Goal: Task Accomplishment & Management: Complete application form

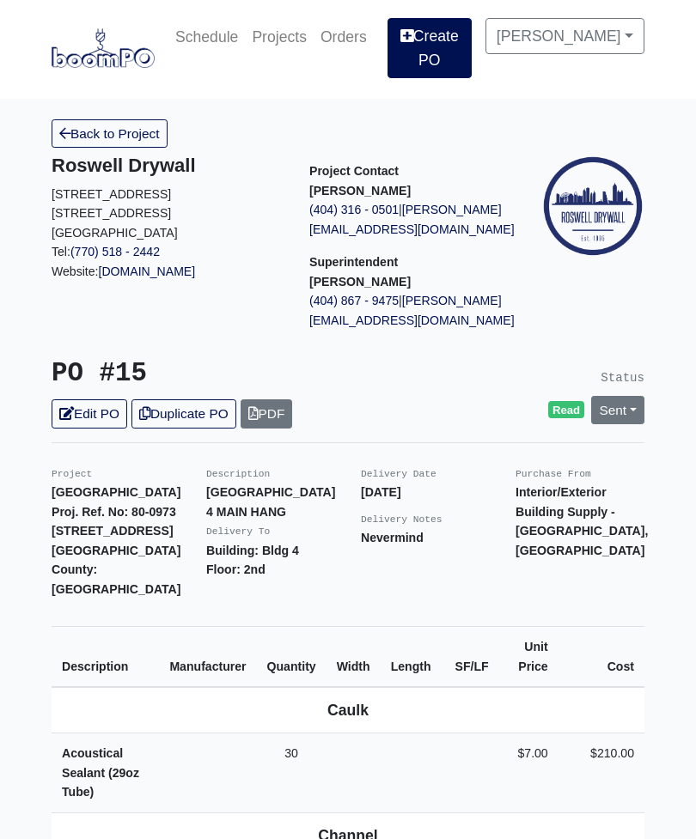
scroll to position [3, 0]
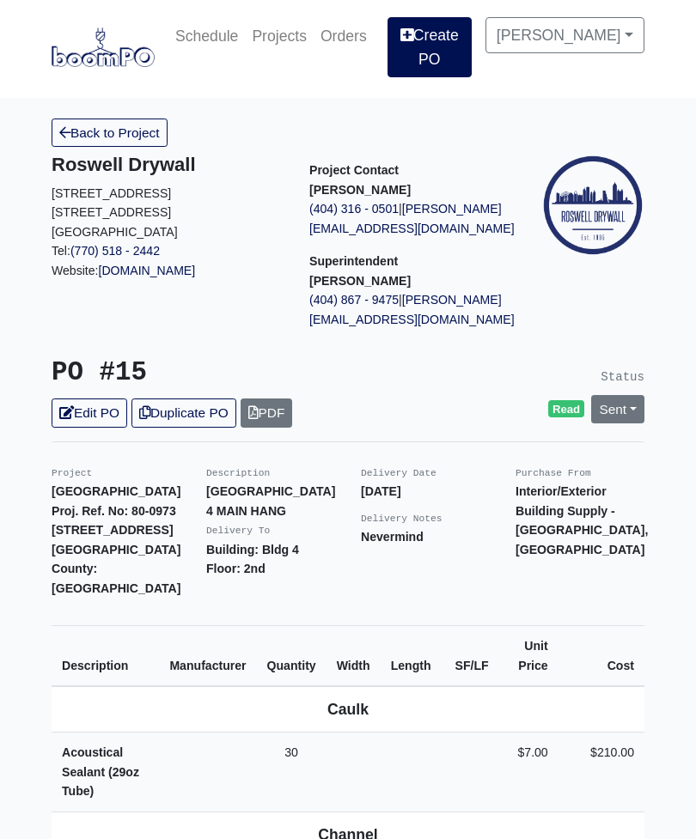
click at [444, 38] on link "Create PO" at bounding box center [429, 48] width 84 height 60
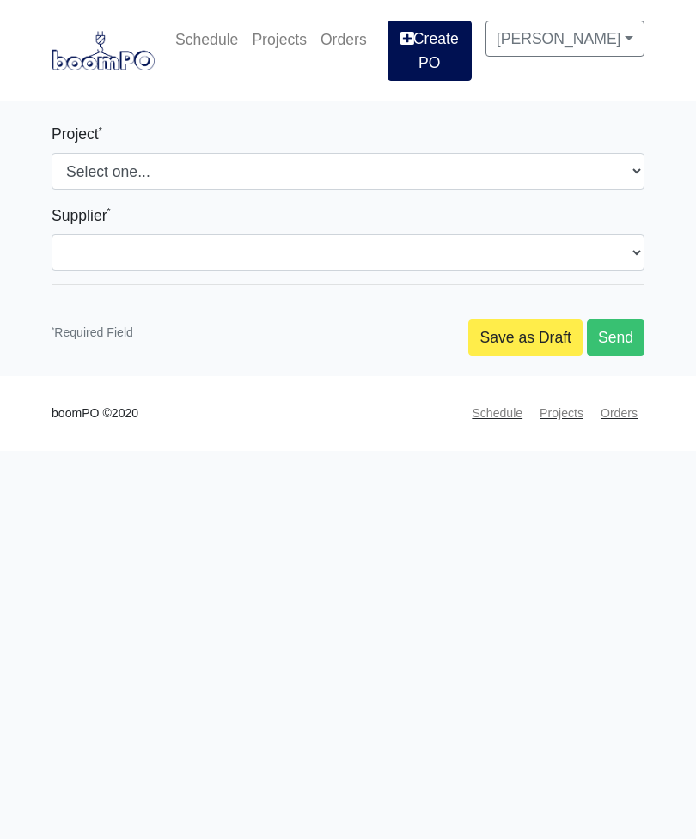
select select
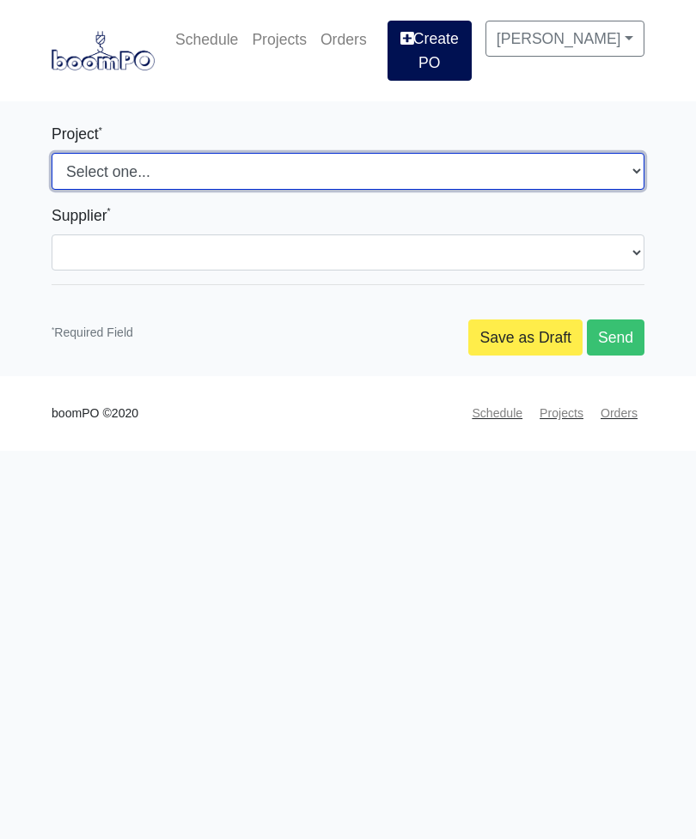
click at [271, 160] on select "Select one... Nova at River District Metropolitan Place" at bounding box center [348, 171] width 593 height 36
select select "192"
select select
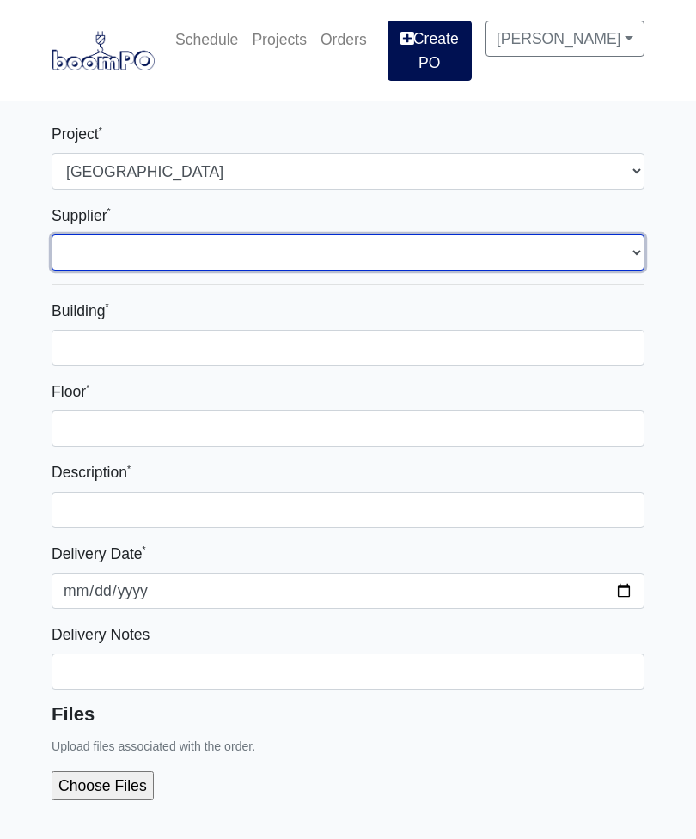
click at [233, 257] on select "Select one... Interior/Exterior Building Supply - Canton, GA" at bounding box center [348, 253] width 593 height 36
select select "861"
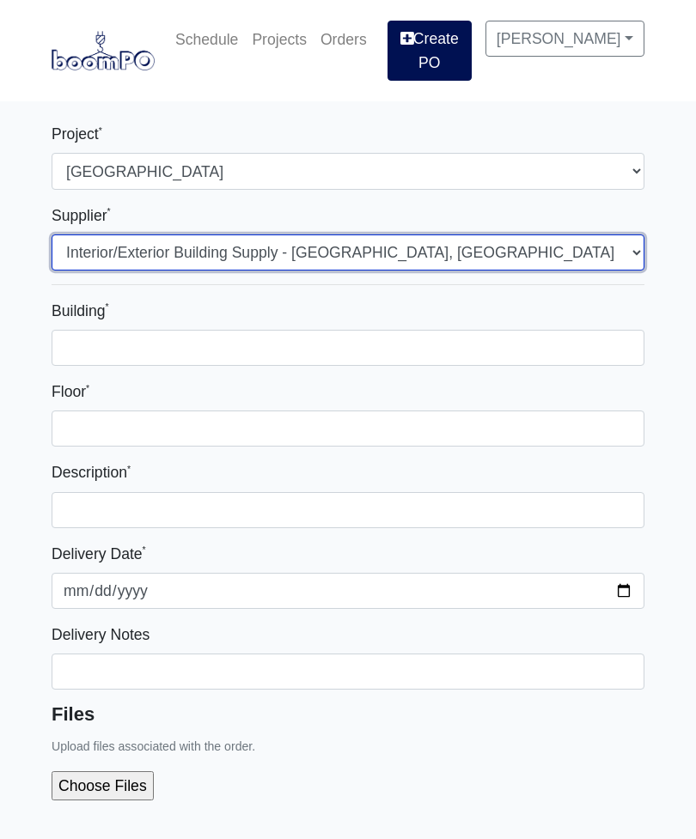
select select
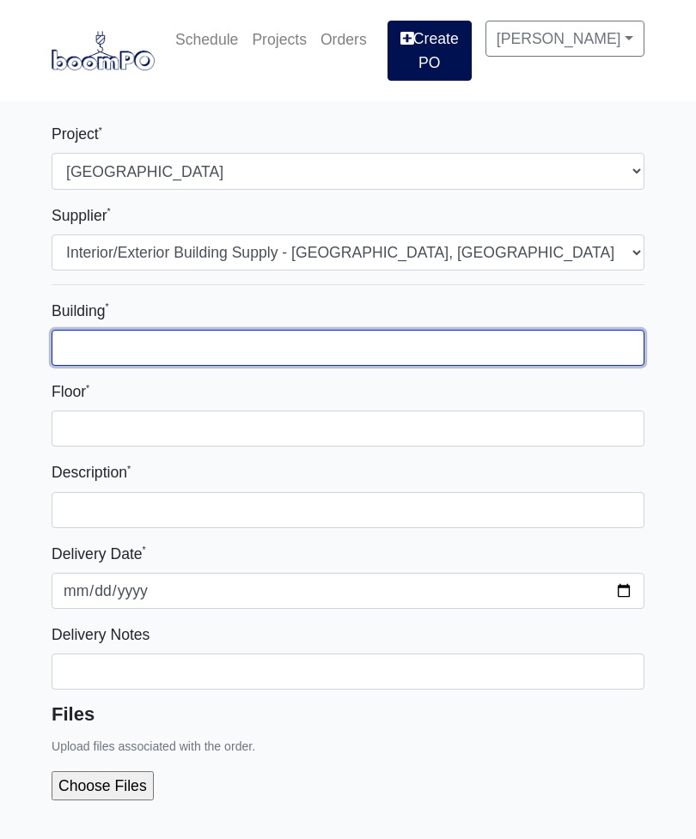
click at [224, 345] on input "Building *" at bounding box center [348, 348] width 593 height 36
type input "One"
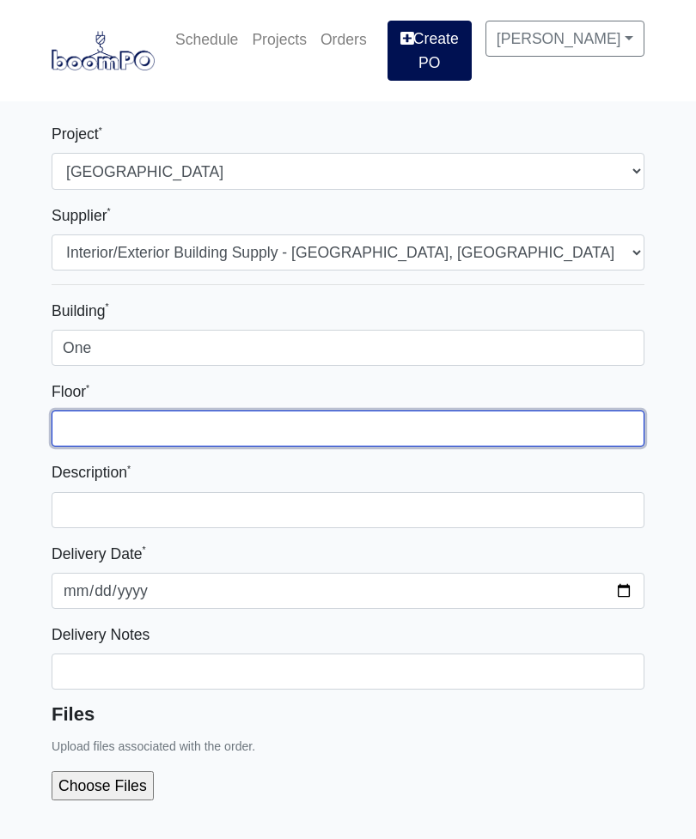
click at [211, 438] on input "Floor *" at bounding box center [348, 429] width 593 height 36
type input "2nd floor"
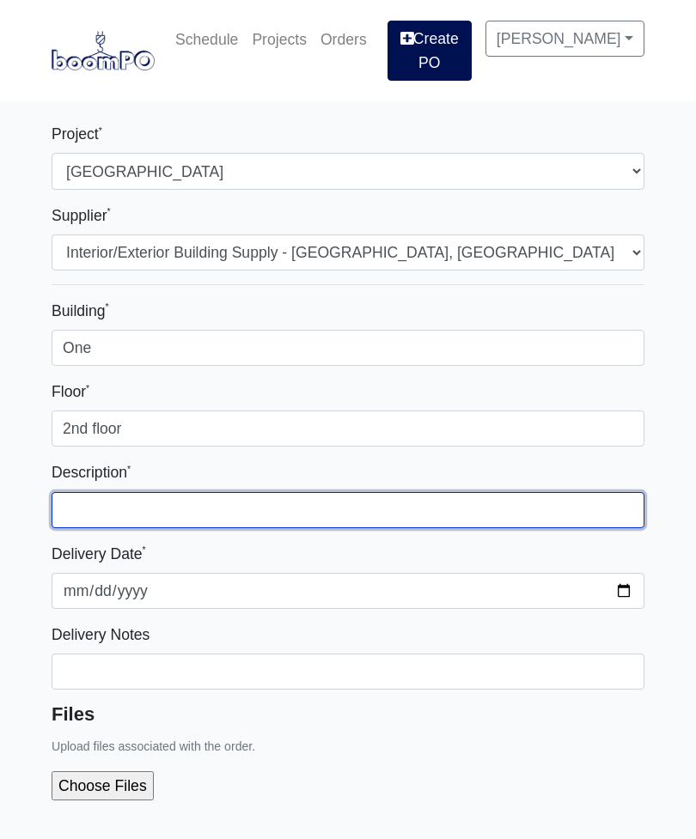
click at [270, 519] on input "text" at bounding box center [348, 510] width 593 height 36
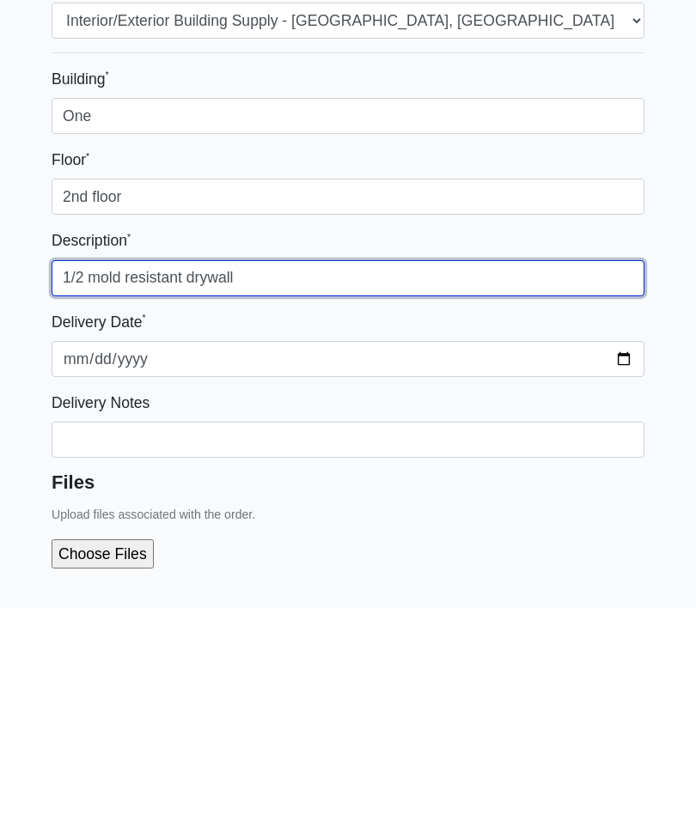
type input "1/2 mold resistant drywall"
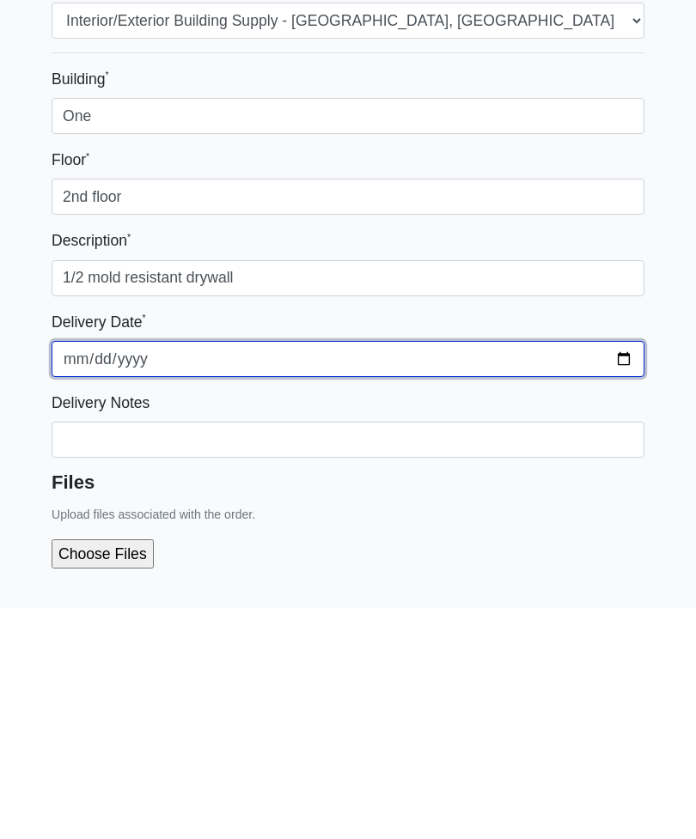
click at [400, 573] on input "2025-10-08" at bounding box center [348, 591] width 593 height 36
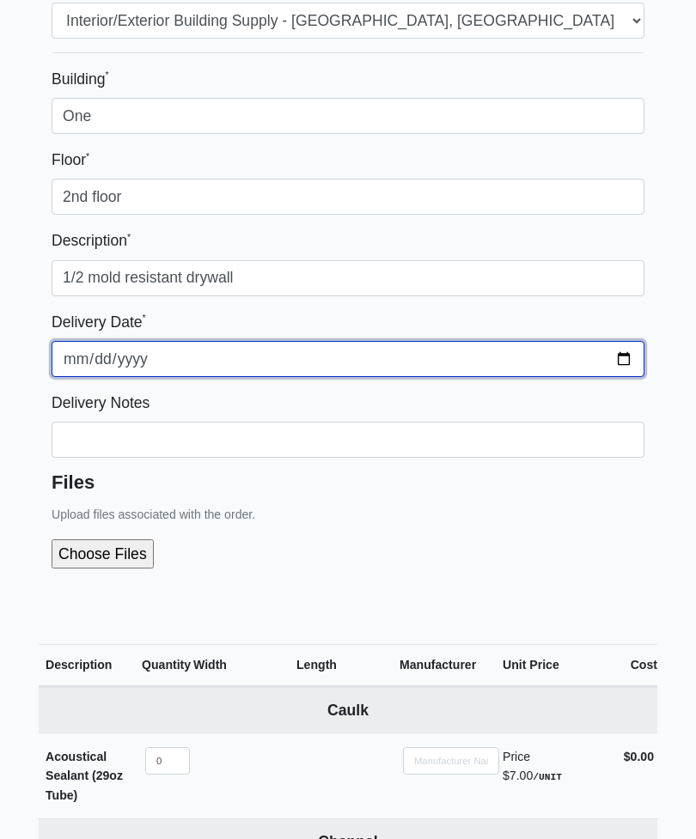
type input "2025-10-09"
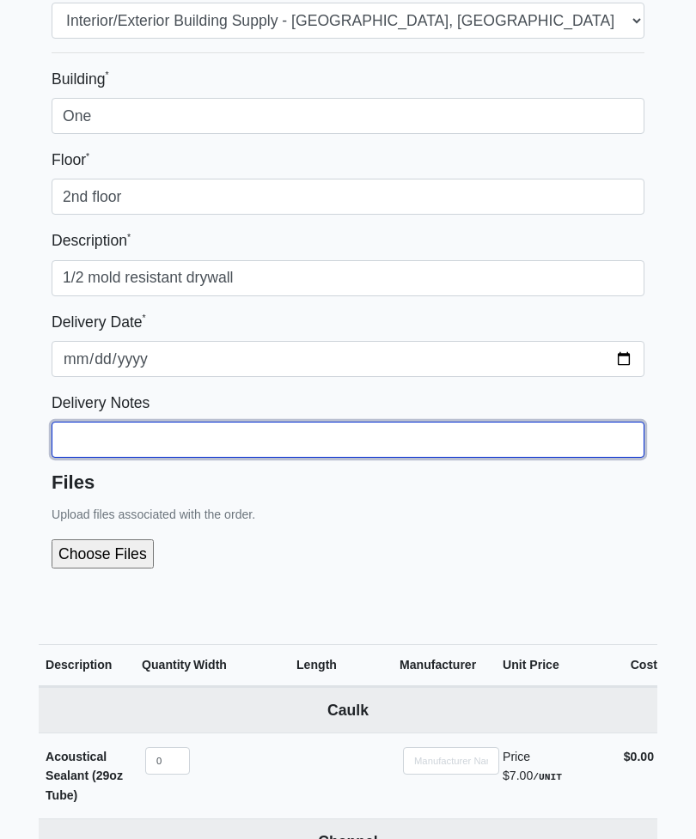
click at [302, 442] on input "Building *" at bounding box center [348, 440] width 593 height 36
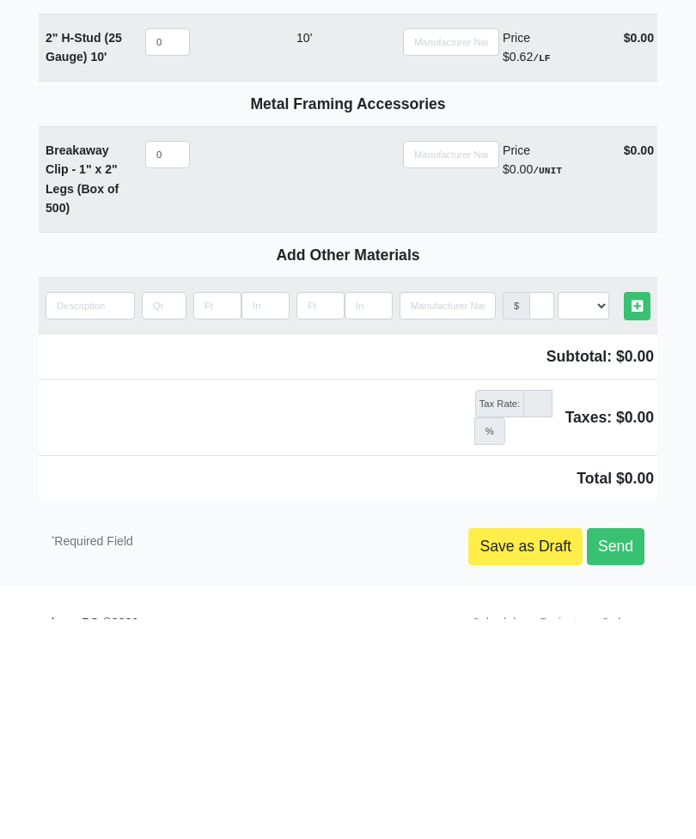
scroll to position [2534, 0]
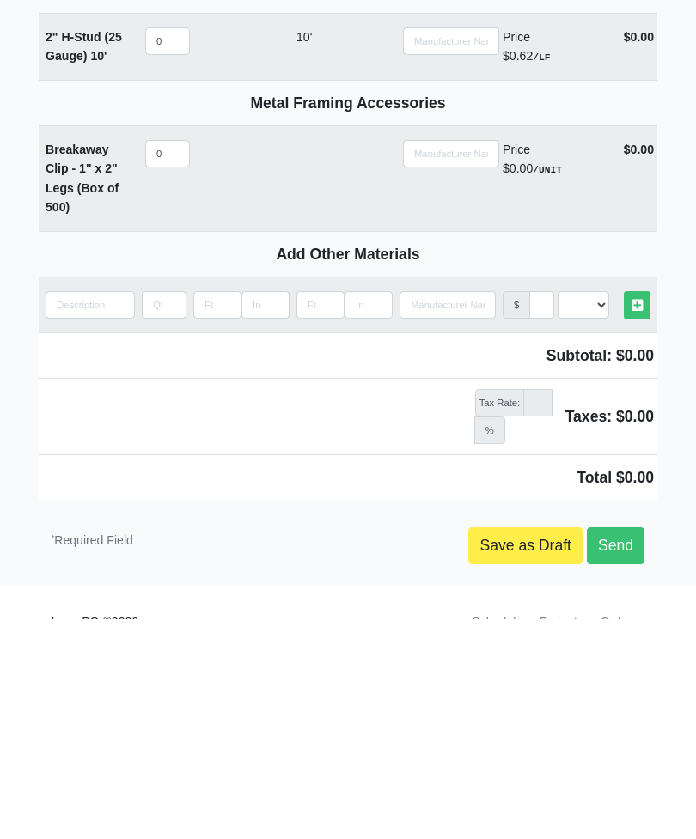
type input "You can send with the main hang please"
click at [110, 511] on input "quantity" at bounding box center [90, 524] width 89 height 27
type input "1"
select select
type input "1/"
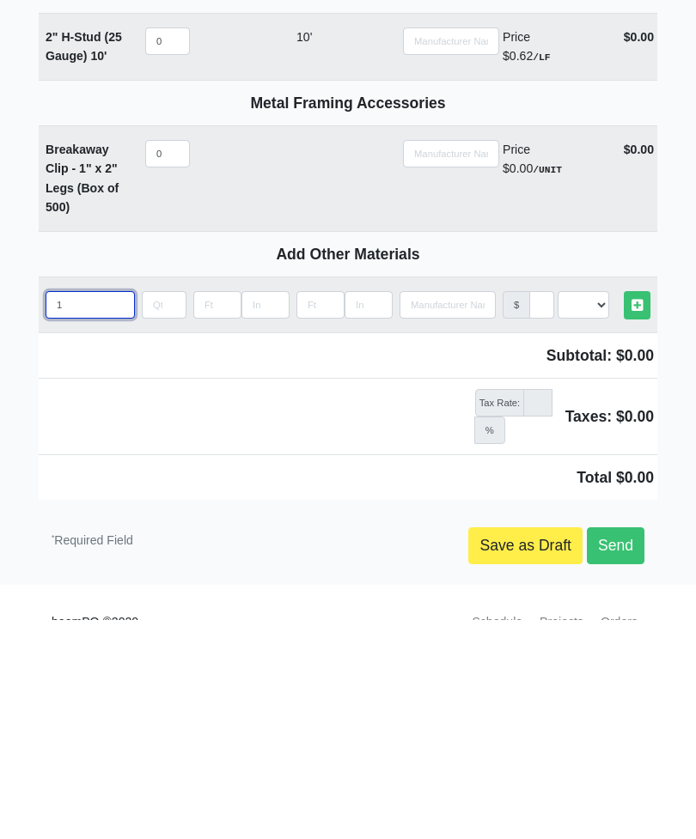
select select
type input "1/2"
select select
type input "1/2"
select select
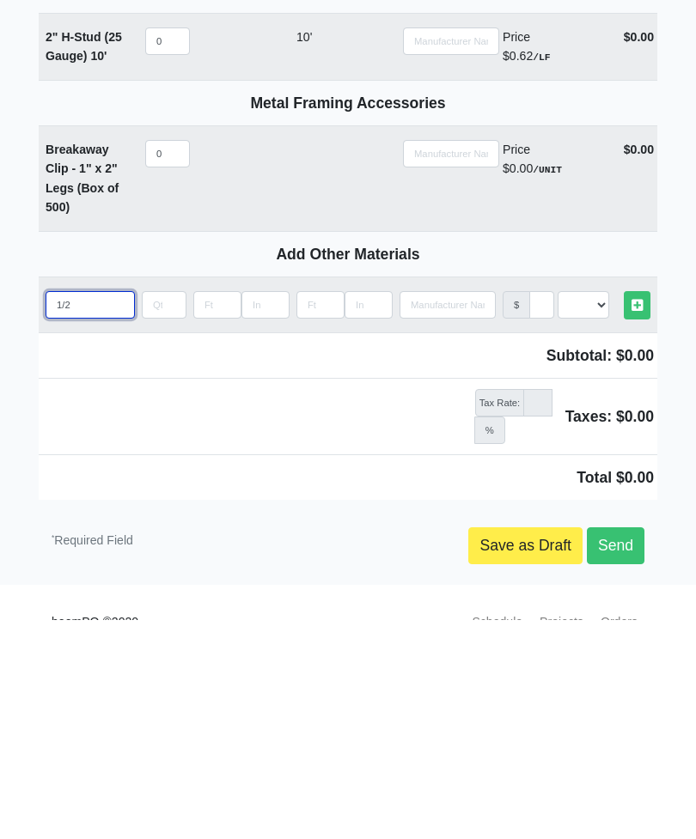
type input "1/2 m"
select select
type input "1/2 mo"
select select
type input "1/2 mol"
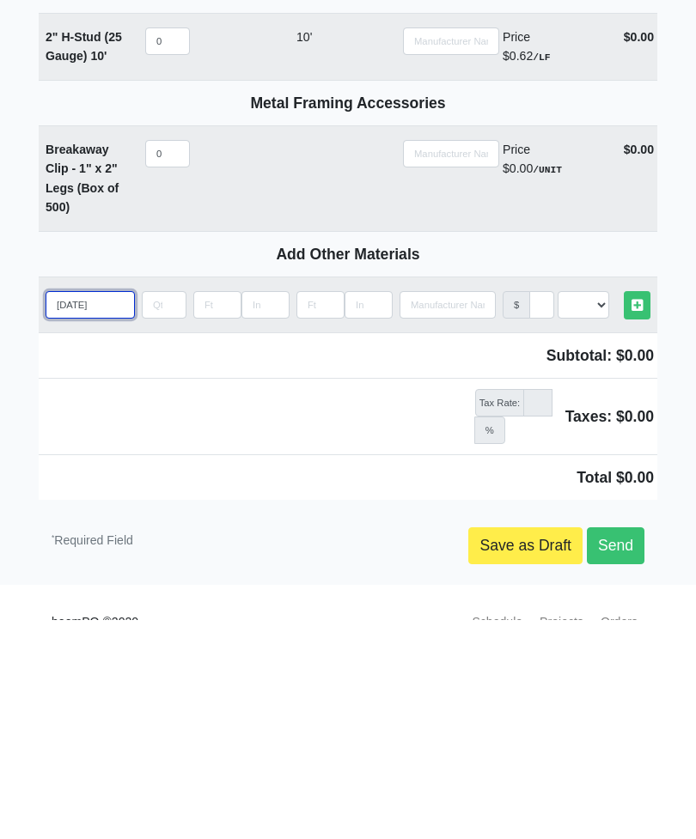
select select
type input "1/2 mold"
select select
type input "1/2 mold"
select select
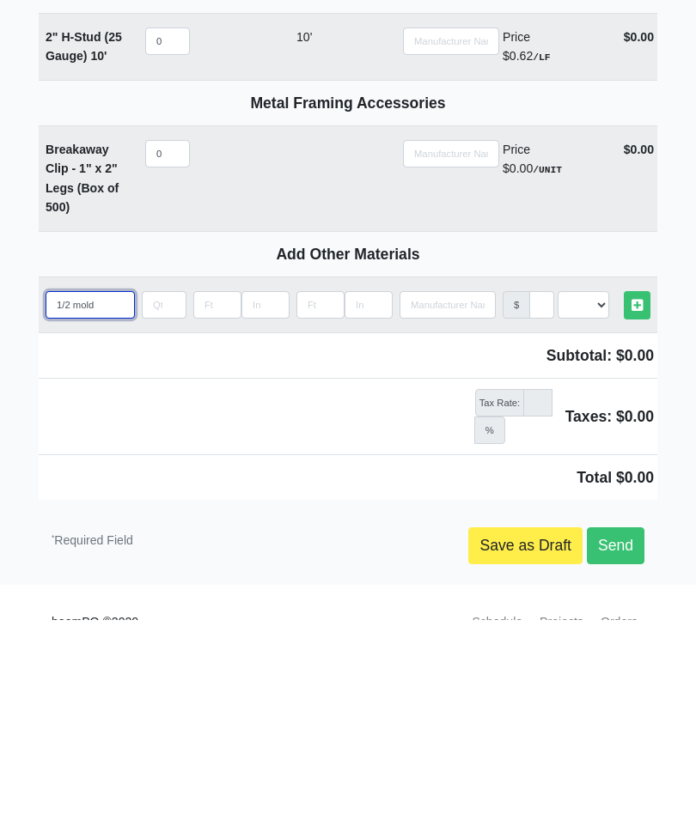
type input "1/2 mold r"
select select
type input "1/2 mold re"
select select
type input "1/2 mold res"
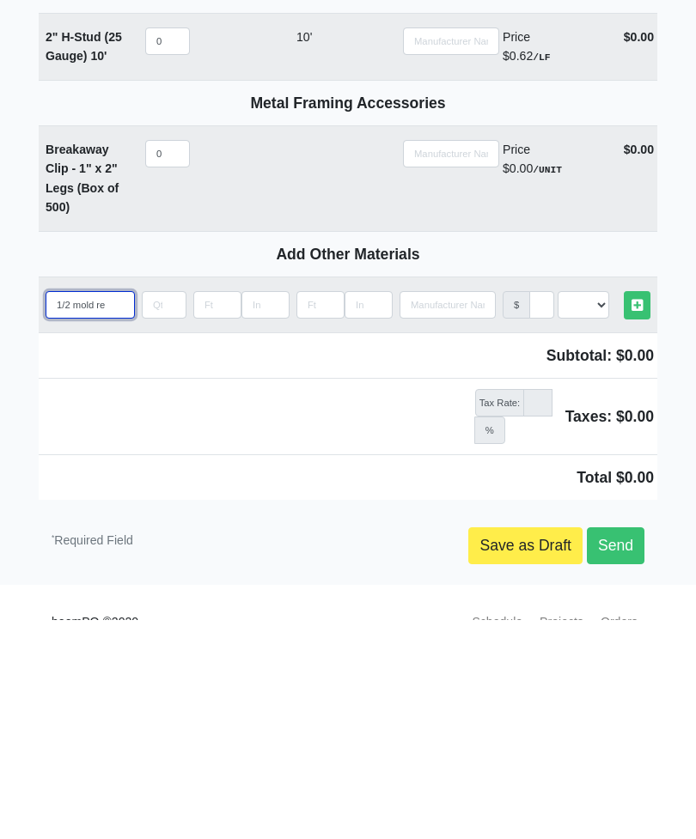
select select
type input "1/2 mold resistant"
select select
type input "1/2 mold resistant"
select select
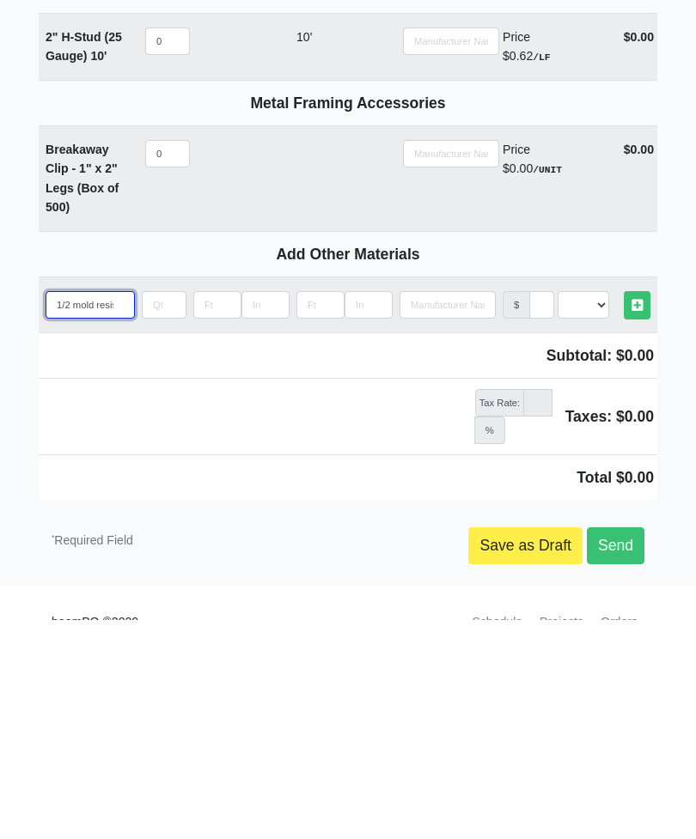
type input "1/2 mold resistant d"
select select
type input "1/2 mold resistant dr"
select select
type input "1/2 mold resistant drywall"
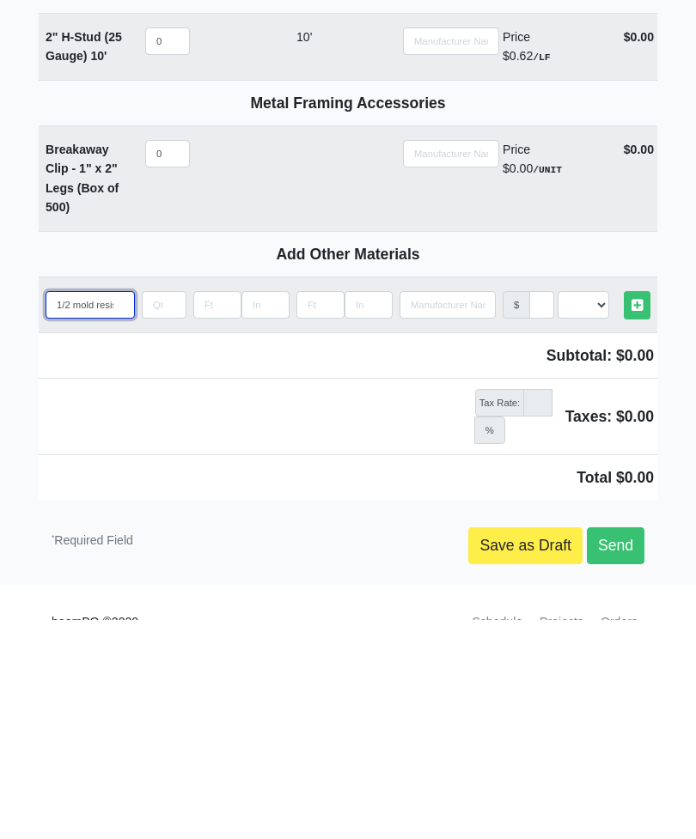
select select
type input "1/2 mold resistant drywall"
select select
type input "1/2 mold resistant drywall"
click at [185, 511] on input "quantity" at bounding box center [164, 524] width 45 height 27
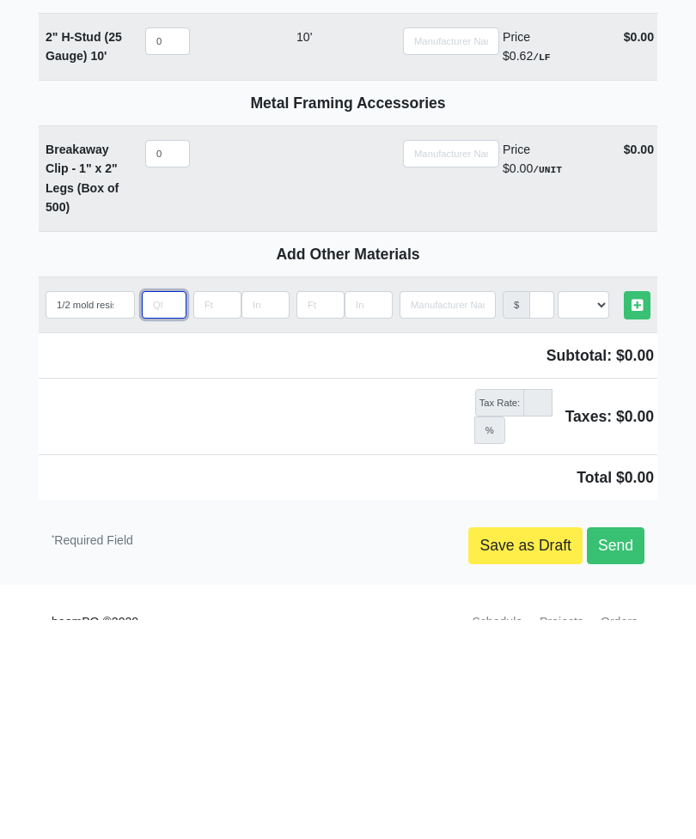
type input "2"
select select
type input "2"
click at [466, 511] on input "Search" at bounding box center [447, 524] width 96 height 27
click at [599, 511] on select "Select an Option! UNIT MLF LF MSQFT SQFT" at bounding box center [583, 524] width 52 height 27
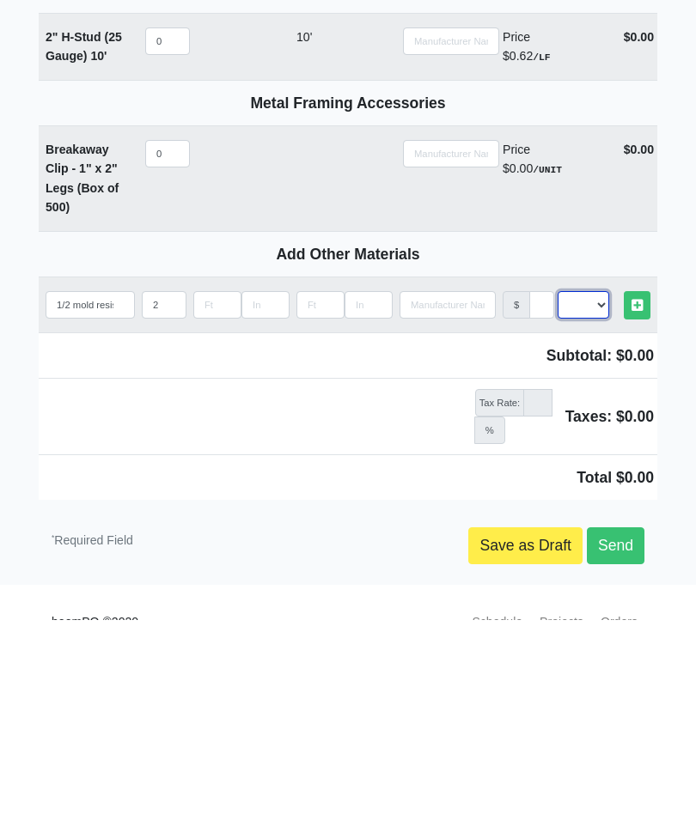
scroll to position [2507, 0]
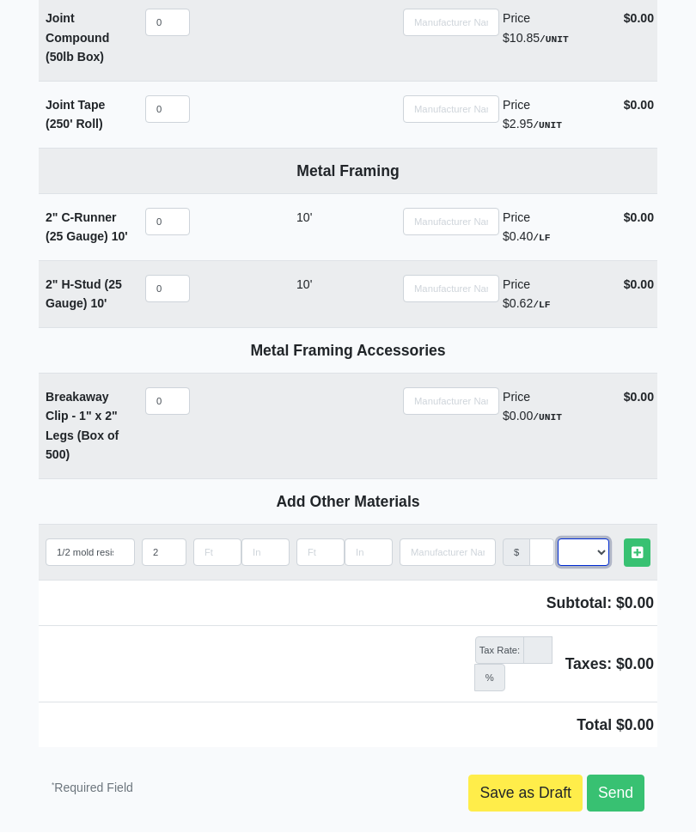
select select "2"
click at [107, 540] on input "1/2 mold resistant drywall" at bounding box center [90, 552] width 89 height 27
click at [128, 540] on input "1/ drywall" at bounding box center [90, 552] width 89 height 27
type input "1"
type input "D"
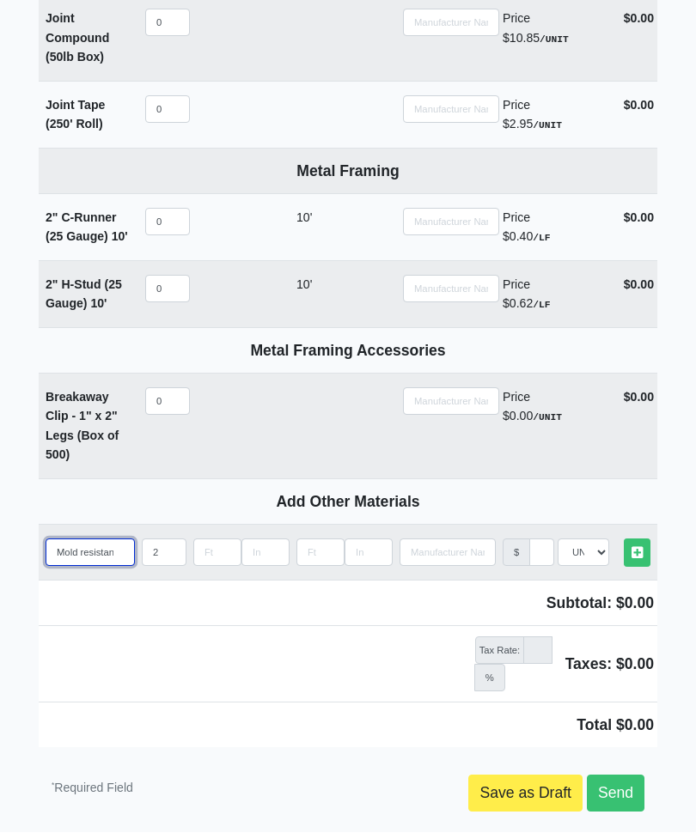
type input "Mold resistant drywall"
click at [180, 539] on input "2" at bounding box center [164, 552] width 45 height 27
click at [227, 545] on input "Length" at bounding box center [217, 552] width 48 height 27
type input "1"
click at [286, 544] on input "Length" at bounding box center [265, 552] width 48 height 27
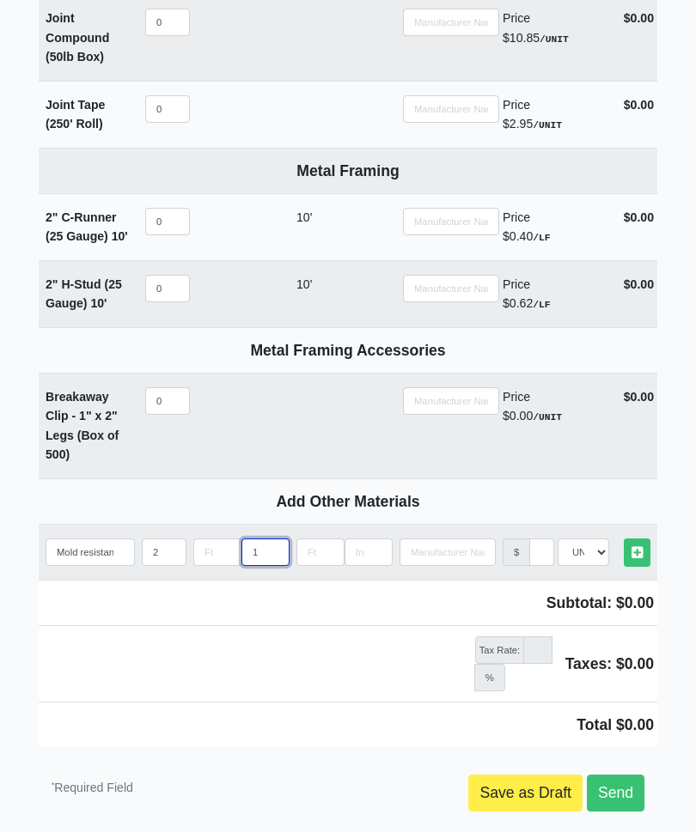
type input "12"
click at [603, 552] on select "Select an Option! UNIT MLF LF MSQFT SQFT" at bounding box center [583, 552] width 52 height 27
click at [644, 551] on link "Other Materials" at bounding box center [637, 553] width 27 height 28
select select
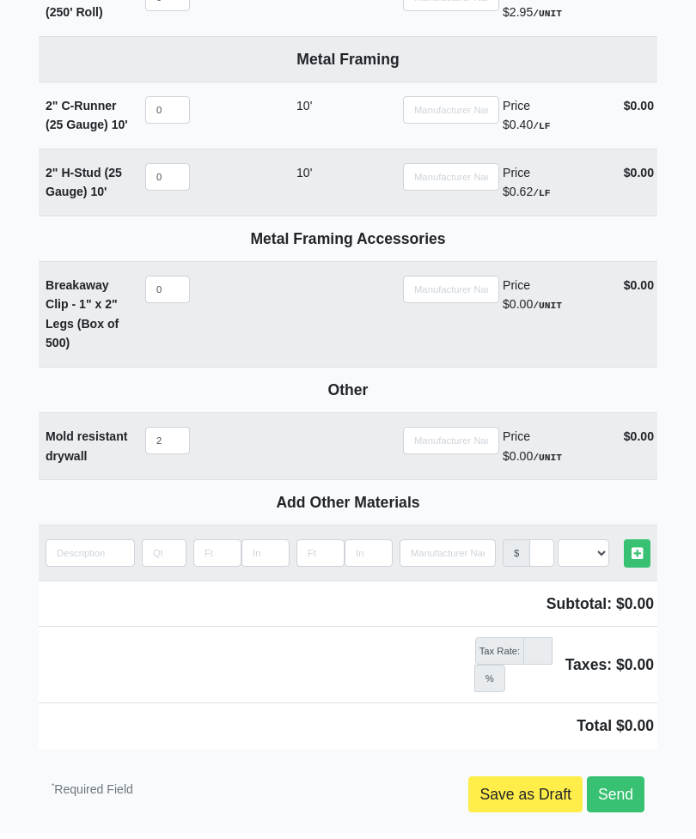
click at [629, 781] on link "Send" at bounding box center [616, 795] width 58 height 36
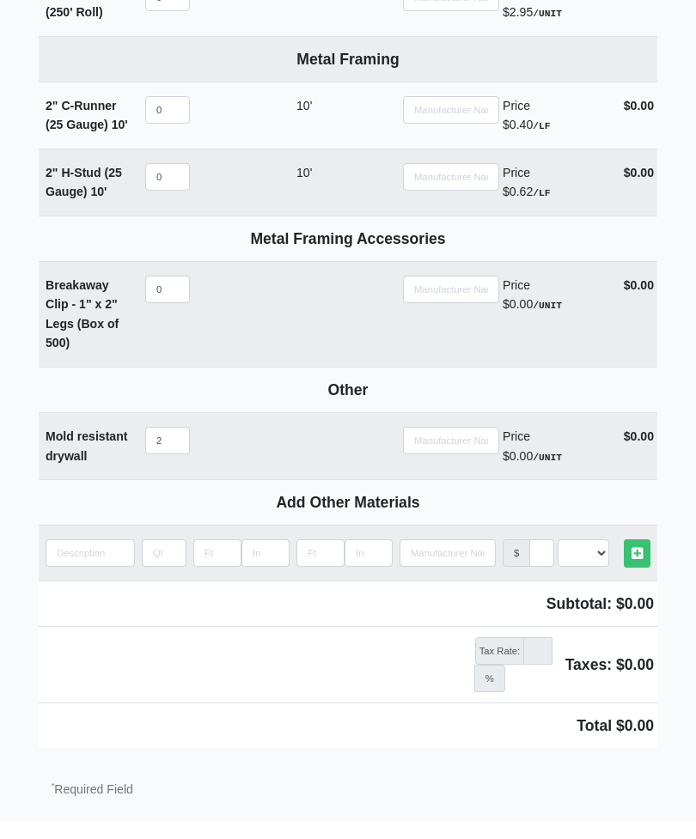
scroll to position [2606, 0]
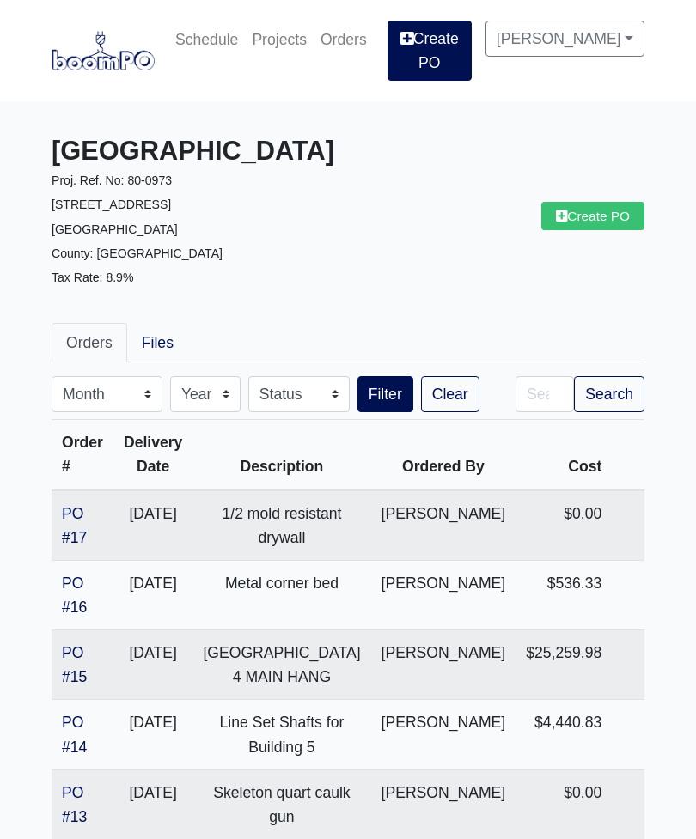
click at [79, 519] on link "PO #17" at bounding box center [74, 525] width 25 height 41
